Goal: Information Seeking & Learning: Learn about a topic

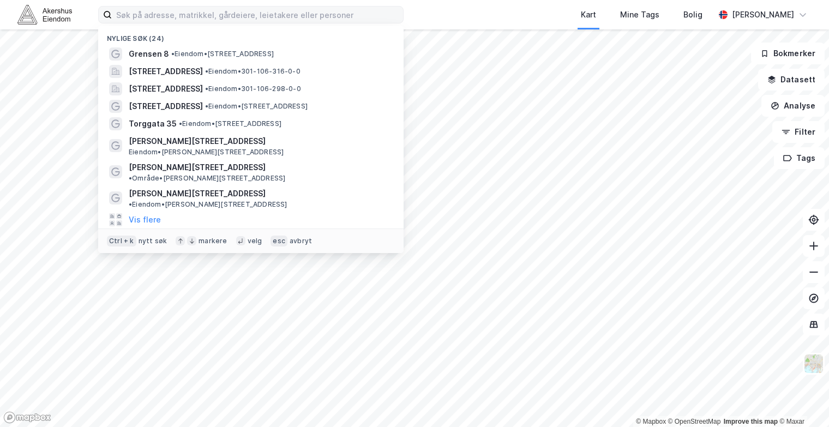
click at [233, 15] on input at bounding box center [257, 15] width 291 height 16
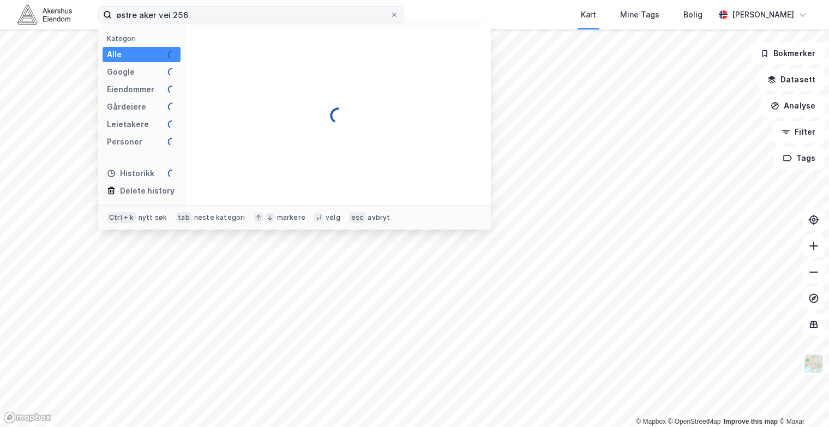
type input "østre aker vei 256"
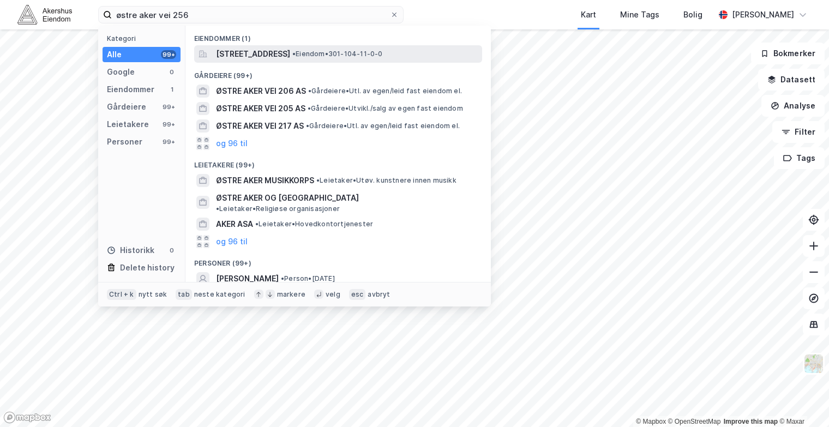
click at [290, 57] on span "[STREET_ADDRESS]" at bounding box center [253, 53] width 74 height 13
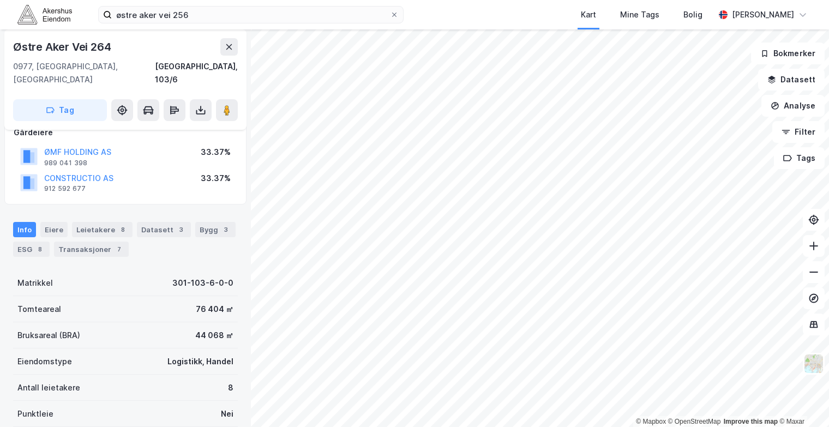
scroll to position [109, 0]
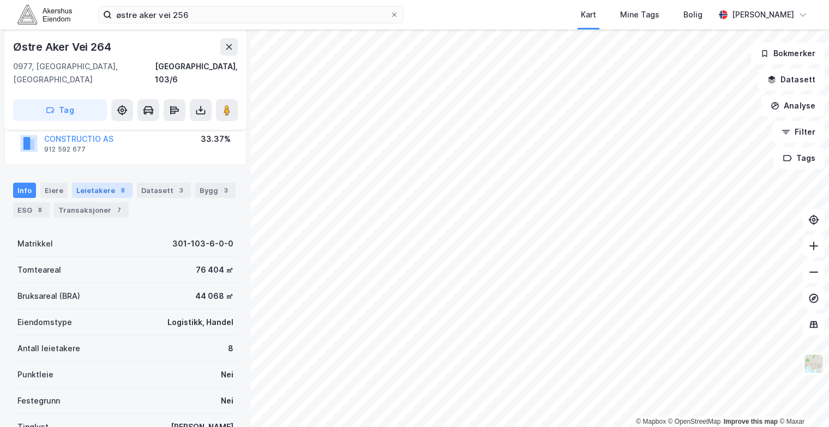
click at [95, 183] on div "Leietakere 8" at bounding box center [102, 190] width 61 height 15
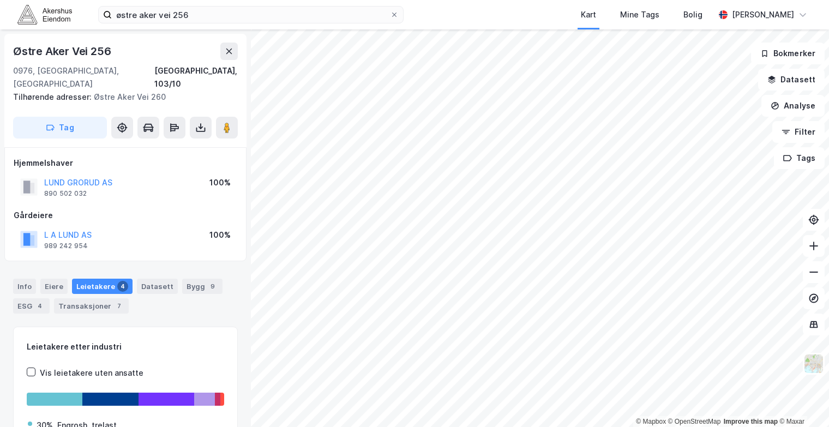
scroll to position [2, 0]
